Goal: Check status

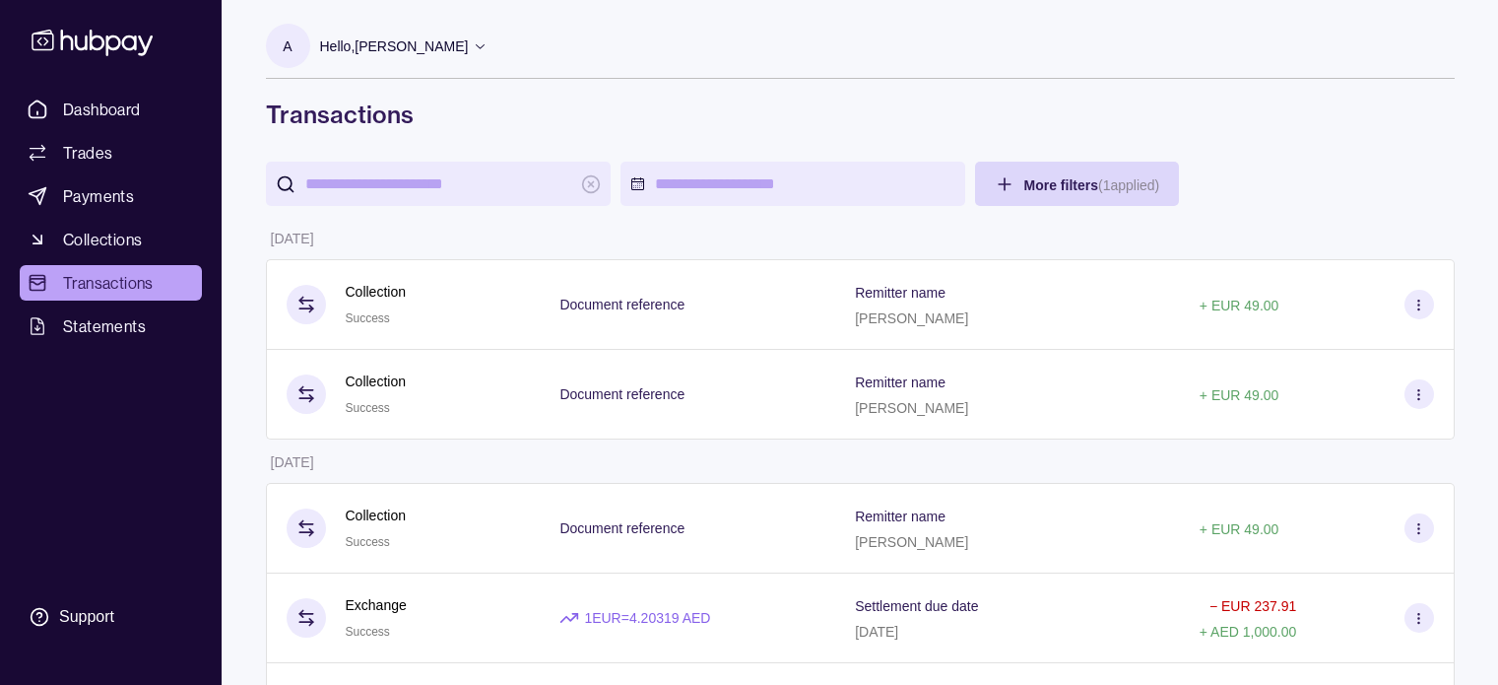
scroll to position [49, 0]
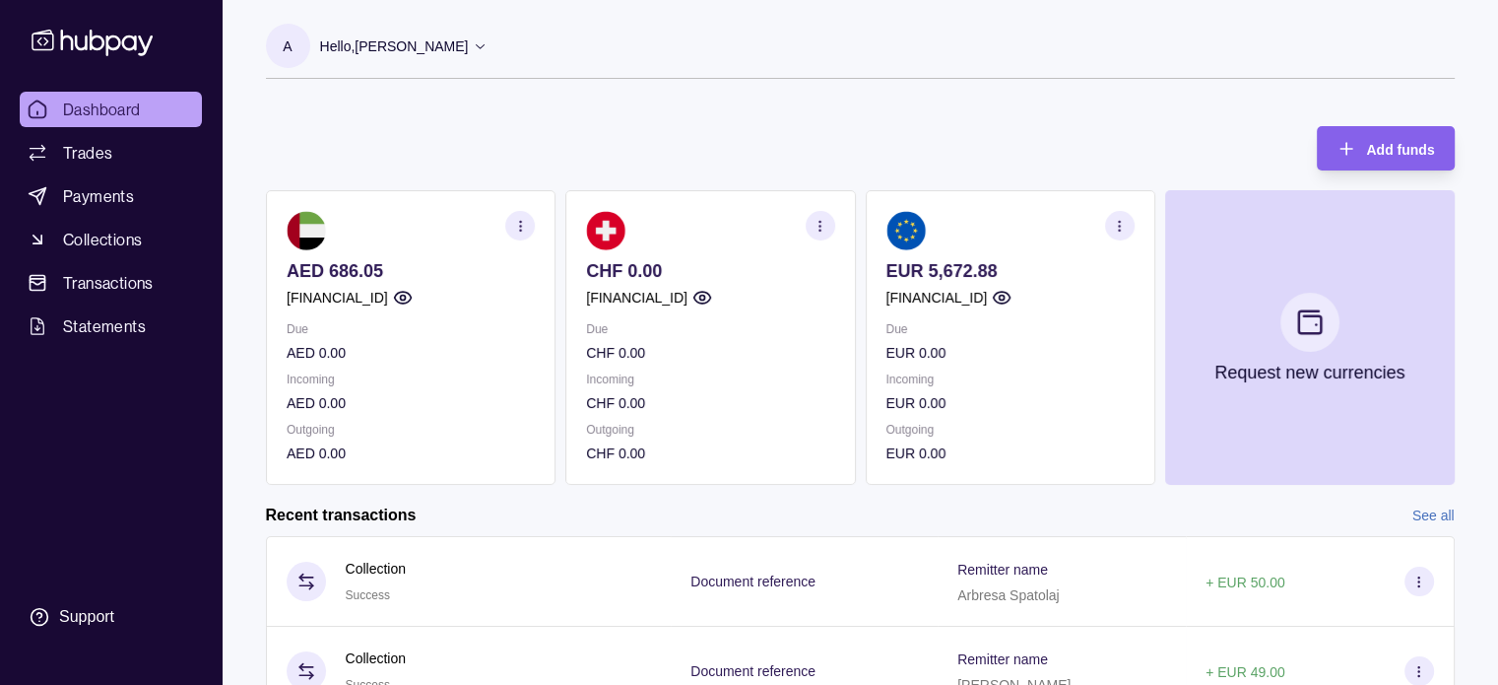
click at [1115, 224] on icon "button" at bounding box center [1119, 226] width 15 height 15
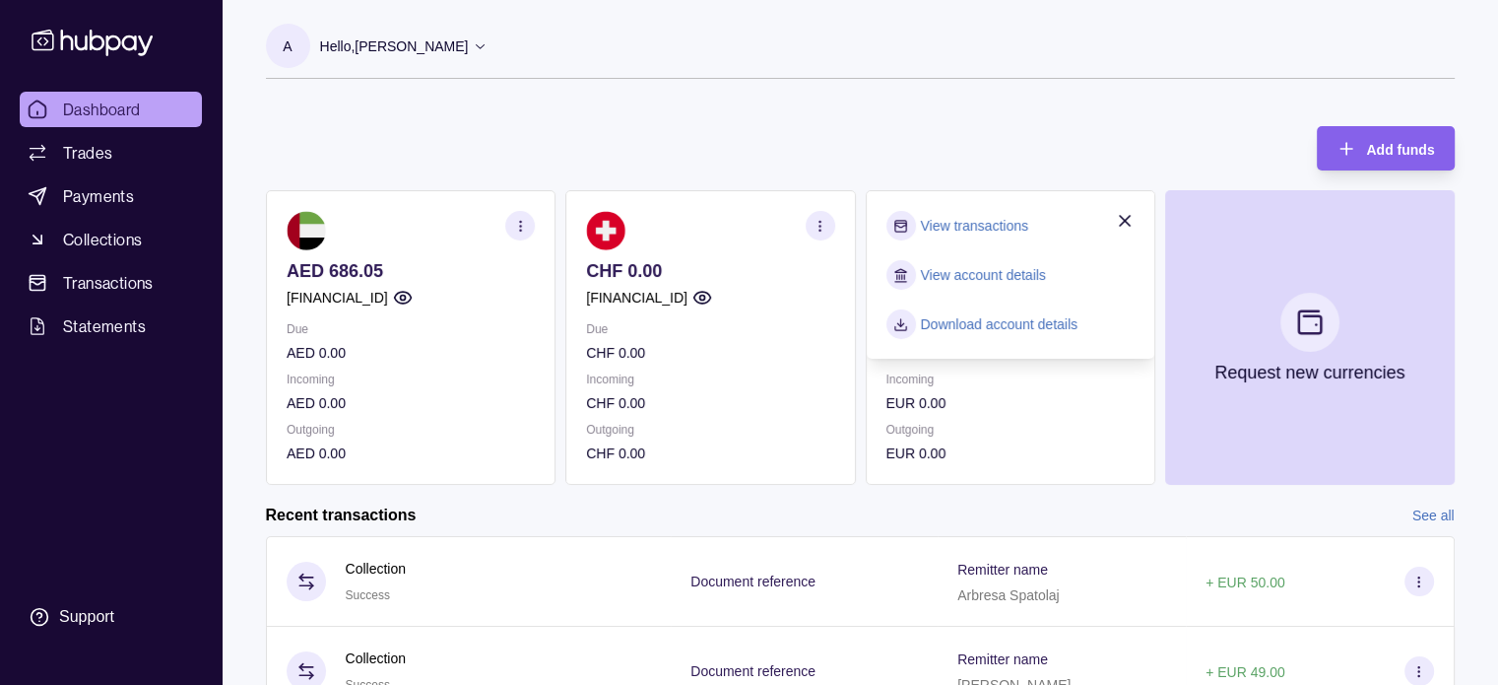
click at [950, 223] on link "View transactions" at bounding box center [973, 226] width 107 height 22
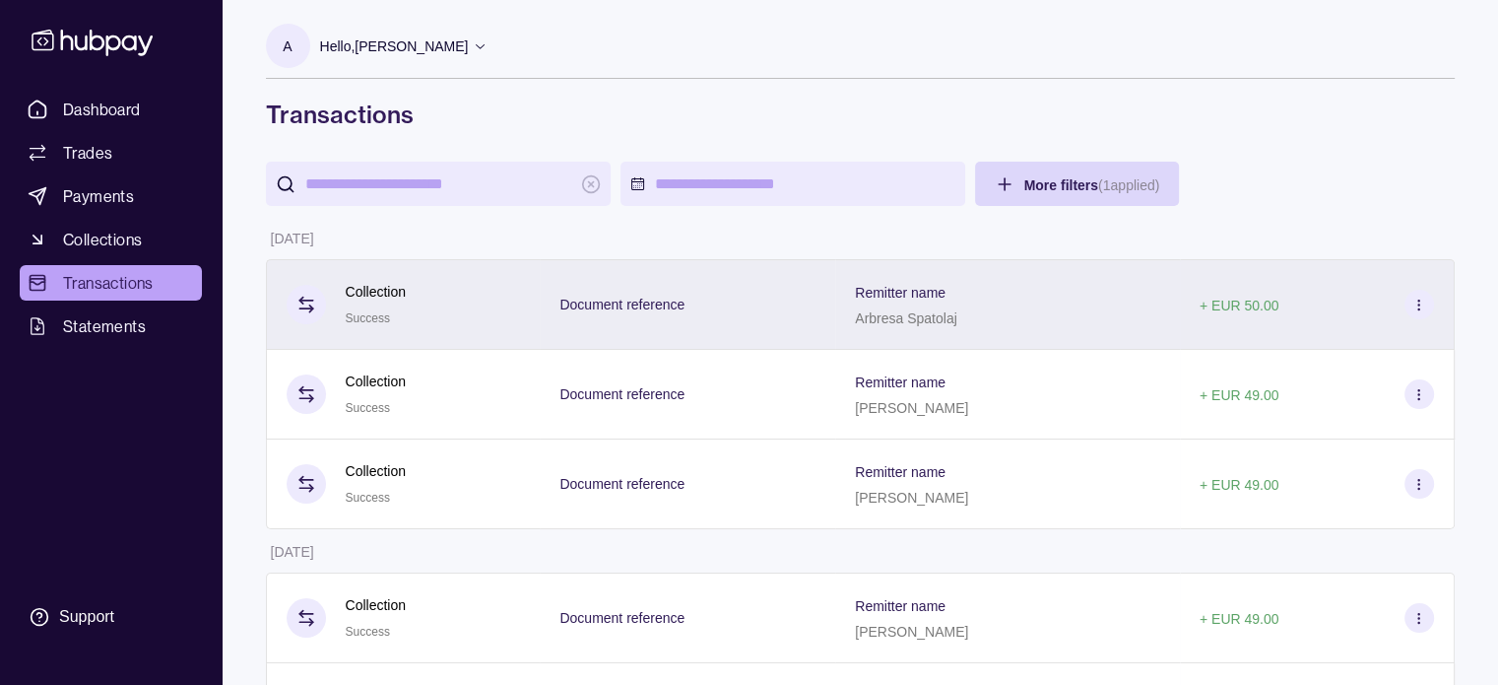
click at [1080, 333] on div "Remitter name Arbresa Spatolaj" at bounding box center [1007, 304] width 345 height 91
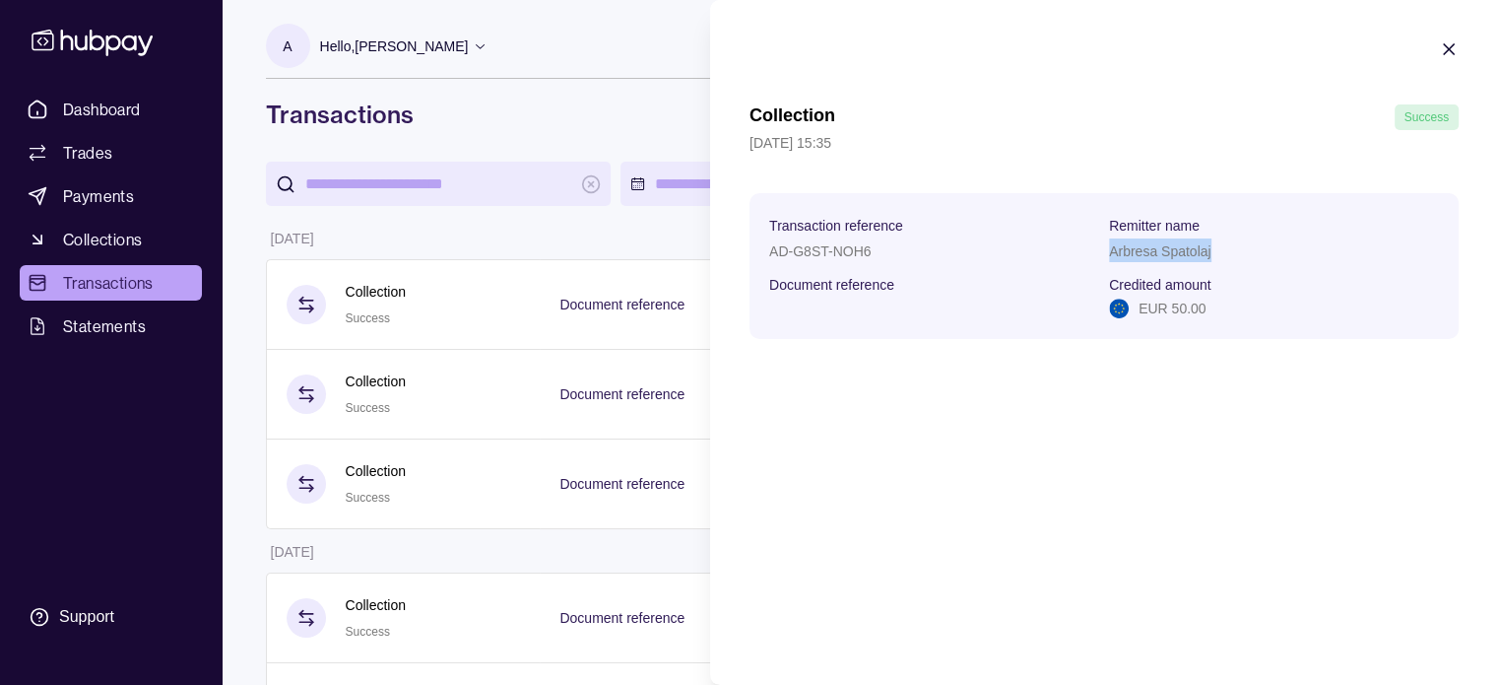
drag, startPoint x: 1213, startPoint y: 251, endPoint x: 1113, endPoint y: 257, distance: 100.6
click at [1113, 257] on div "Arbresa Spatolaj" at bounding box center [1274, 250] width 330 height 24
copy p "Arbresa Spatolaj"
click at [1450, 50] on icon "button" at bounding box center [1449, 49] width 10 height 10
